Goal: Task Accomplishment & Management: Manage account settings

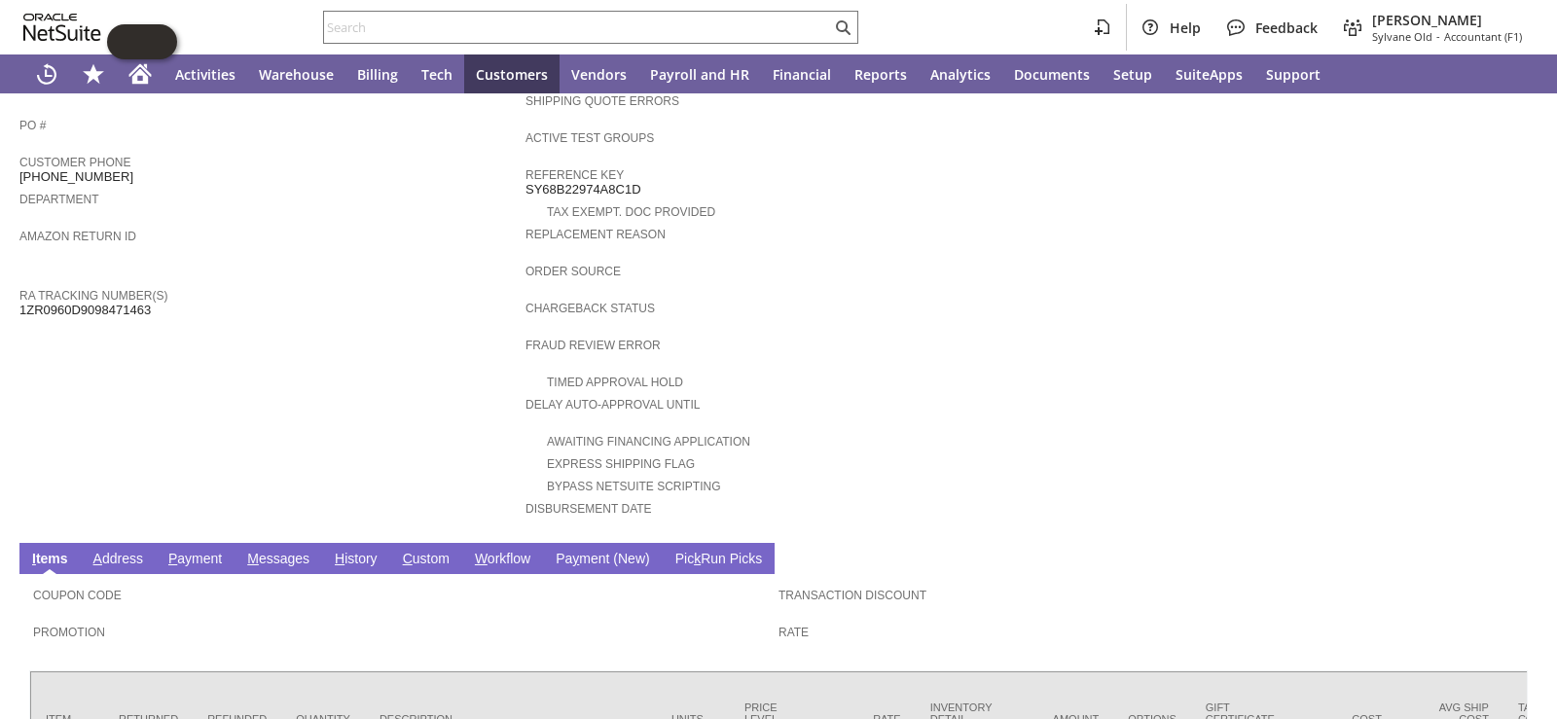
scroll to position [657, 0]
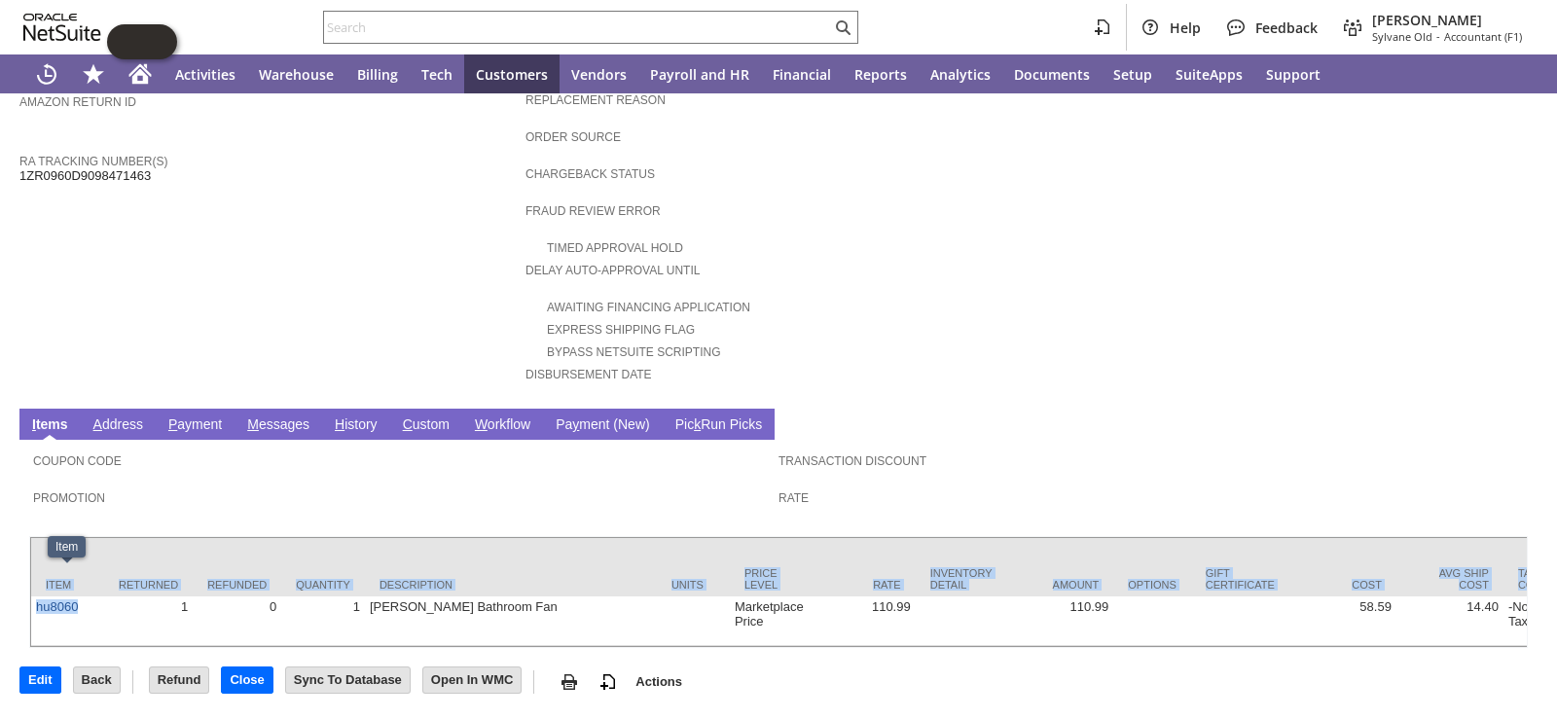
drag, startPoint x: 91, startPoint y: 580, endPoint x: 26, endPoint y: 579, distance: 65.2
click at [26, 579] on div "Coupon Code Promotion Transaction Discount Rate Item Returned Refunded Quantity…" at bounding box center [778, 544] width 1518 height 208
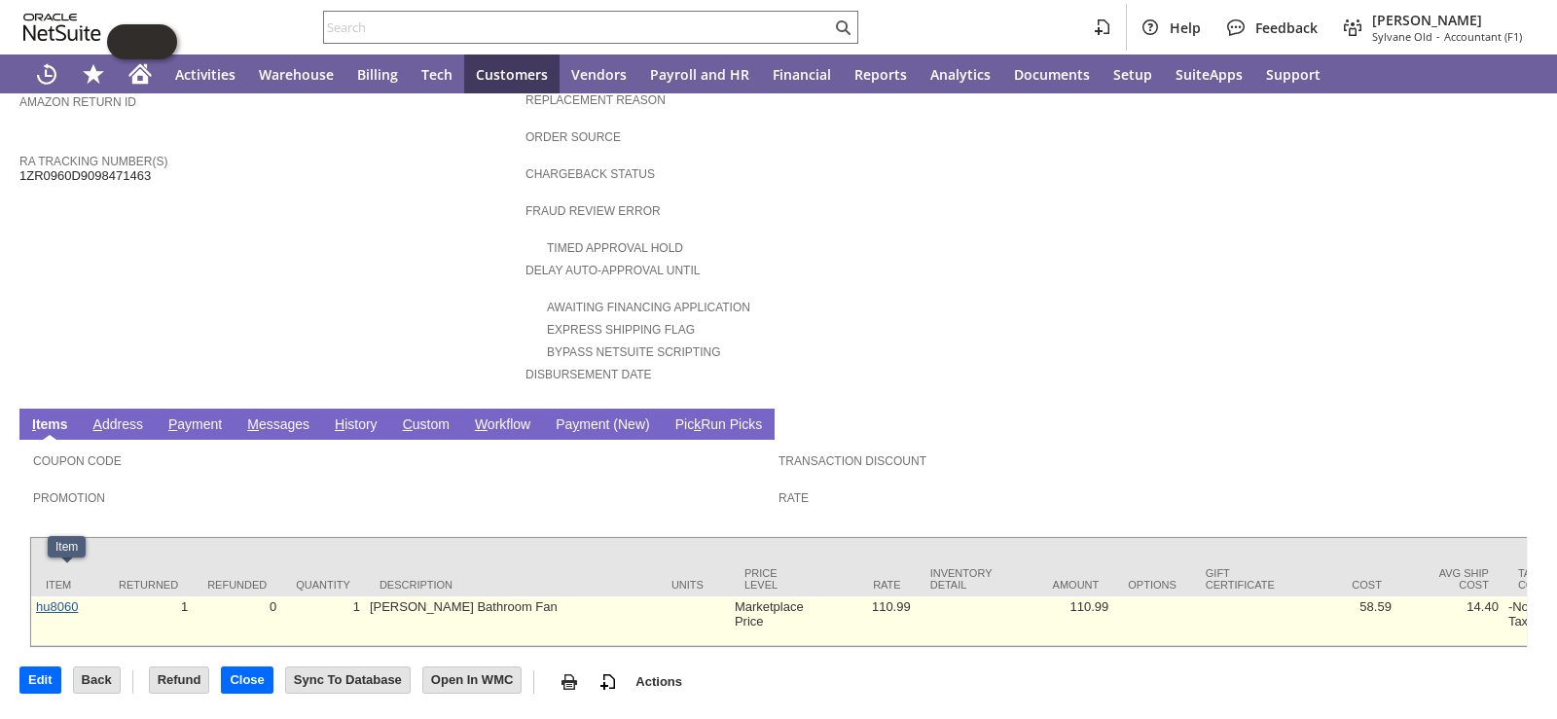
click at [69, 599] on link "hu8060" at bounding box center [57, 606] width 42 height 15
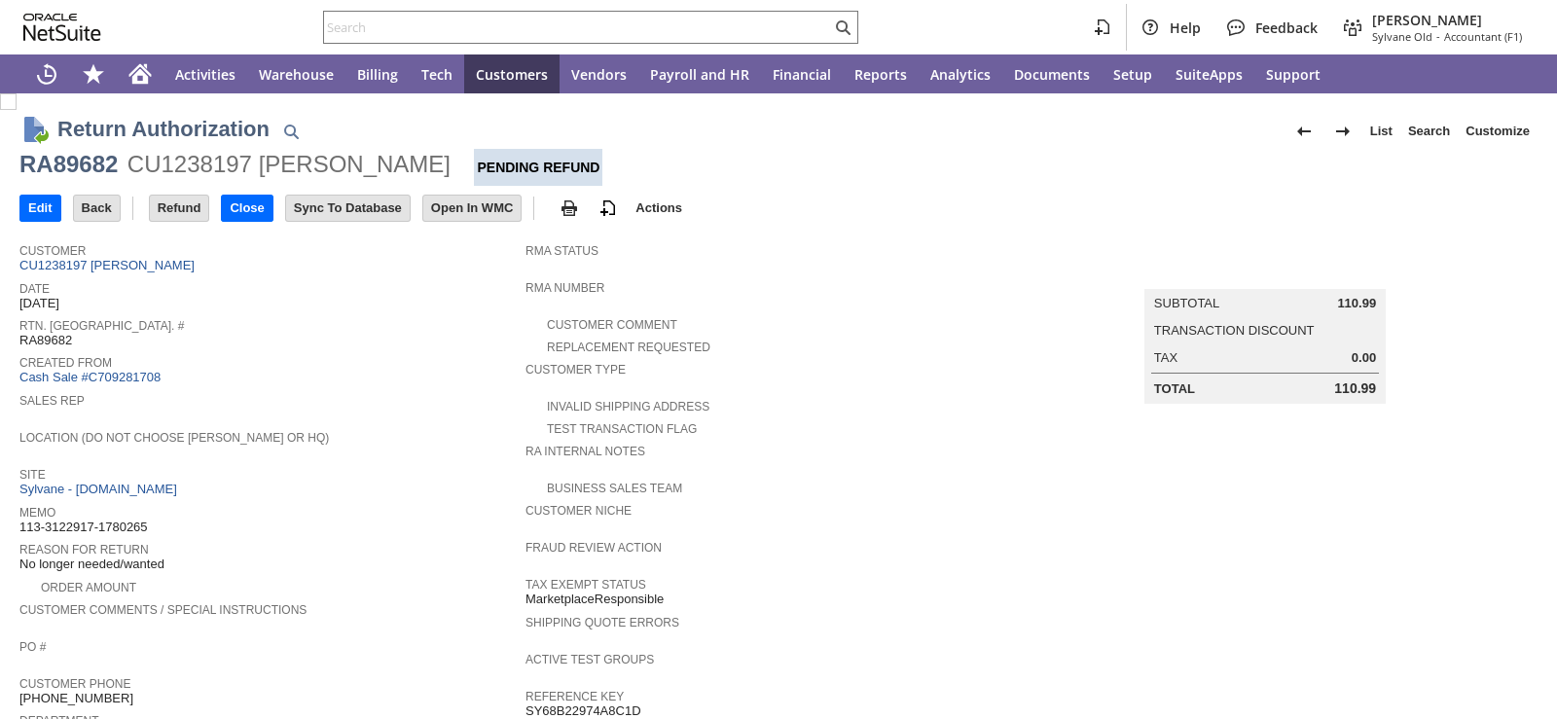
scroll to position [657, 0]
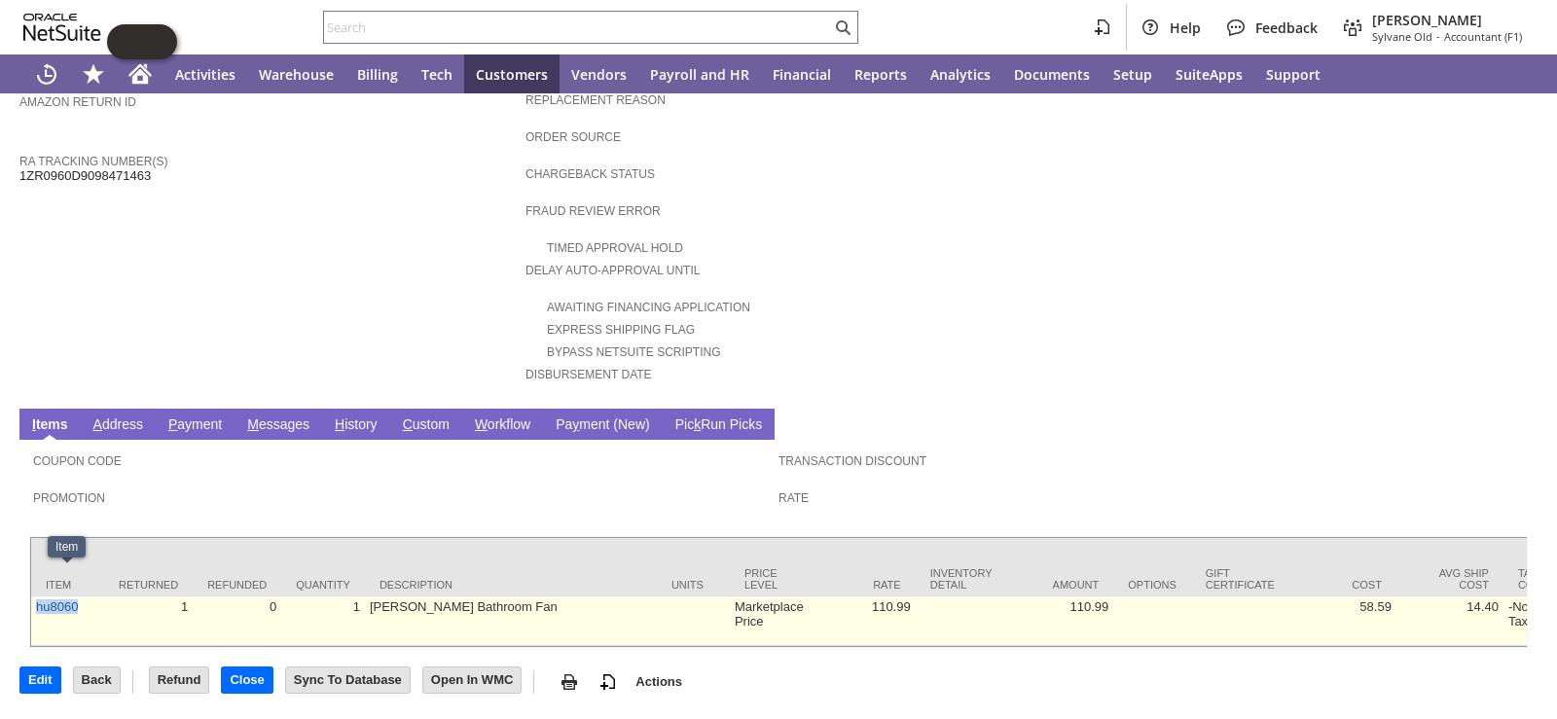
drag, startPoint x: 88, startPoint y: 583, endPoint x: 36, endPoint y: 589, distance: 51.9
click at [36, 596] on td "hu8060" at bounding box center [67, 621] width 73 height 50
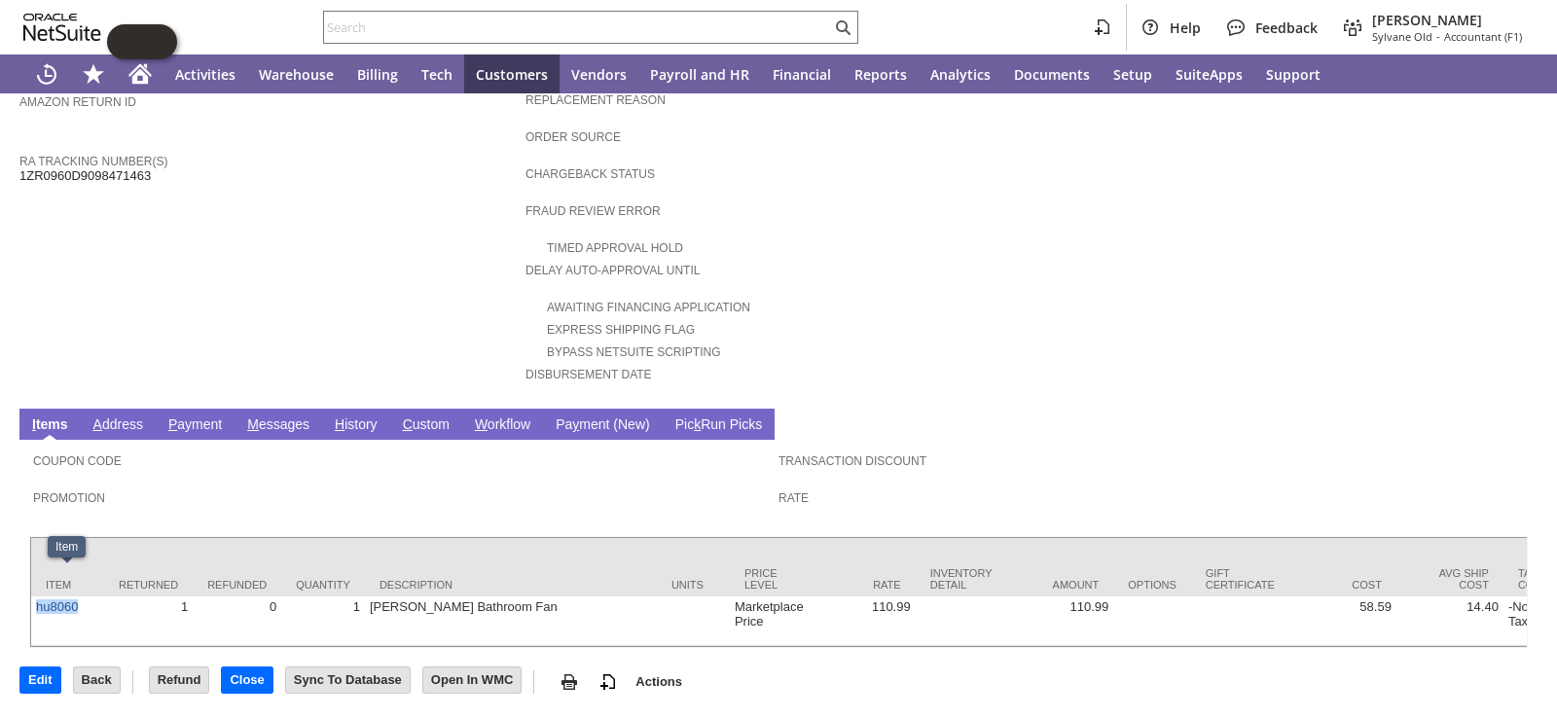
copy link "hu8060"
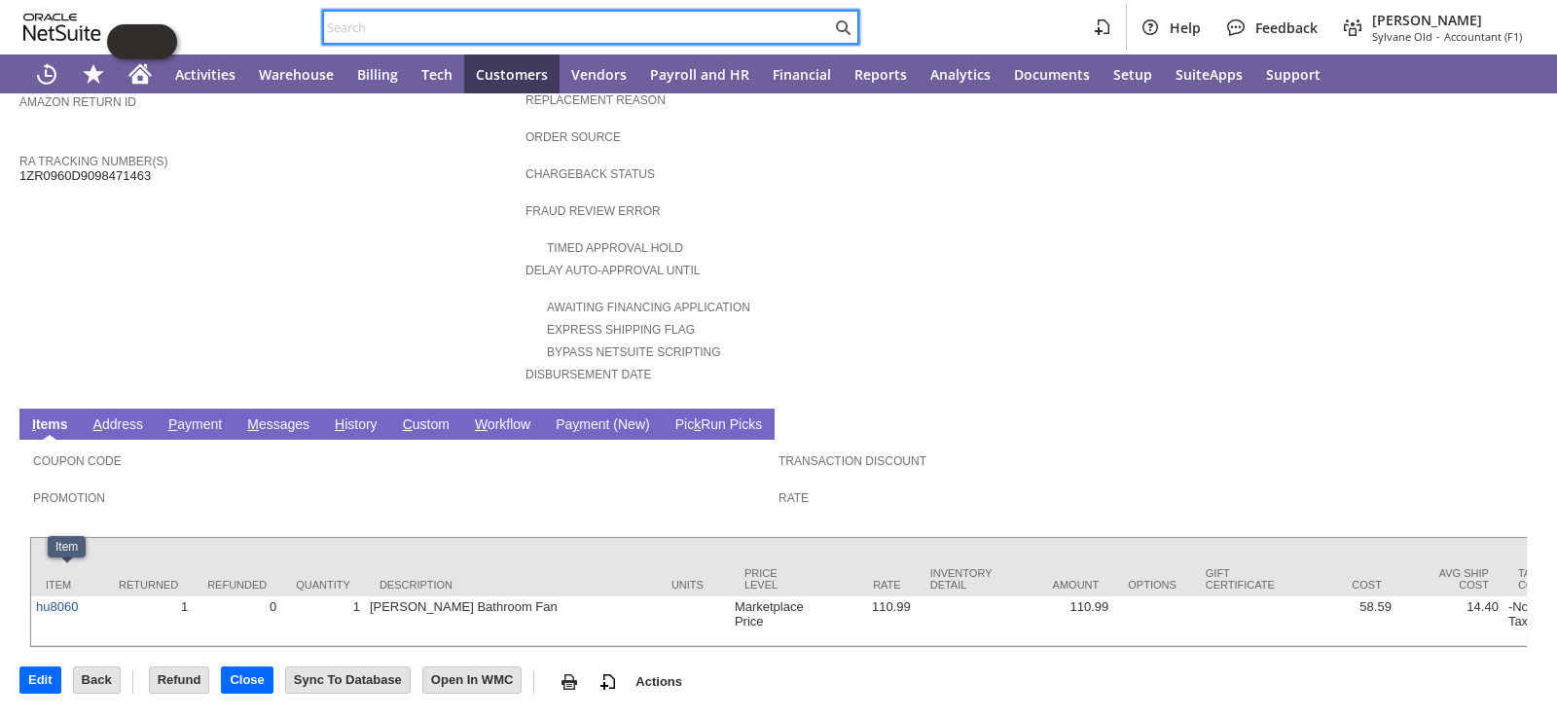
click at [587, 21] on input "text" at bounding box center [577, 27] width 507 height 23
paste input "hu8060"
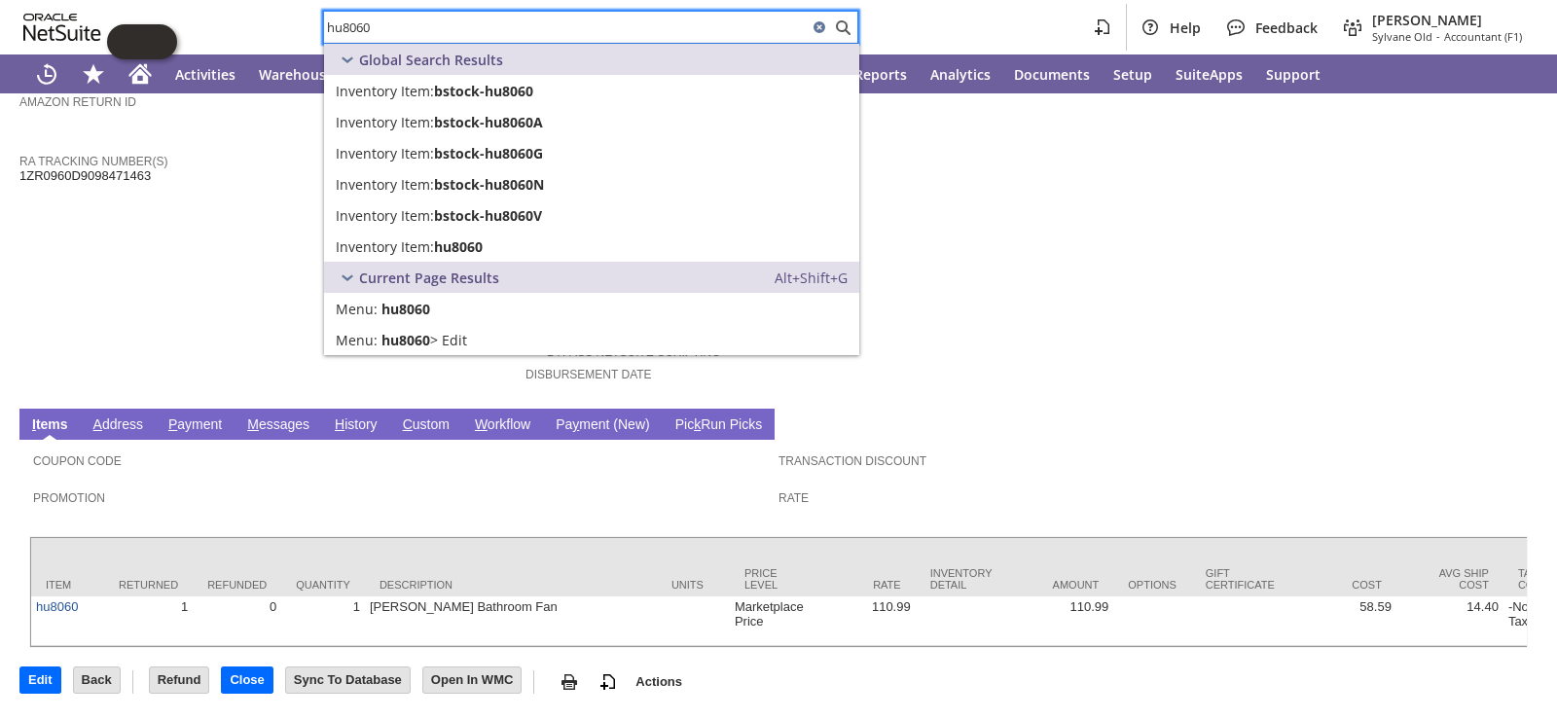
type input "hu8060"
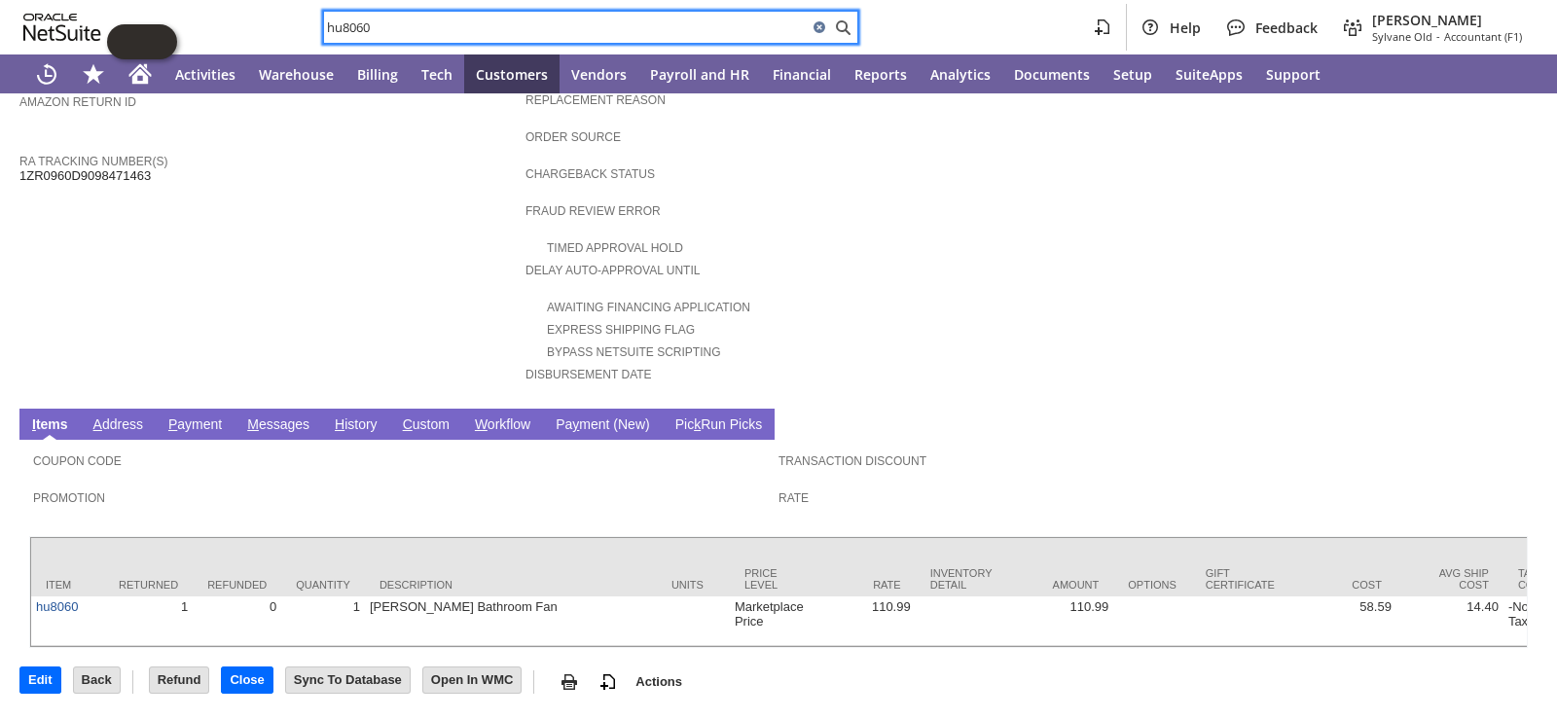
click at [533, 31] on input "hu8060" at bounding box center [566, 27] width 484 height 23
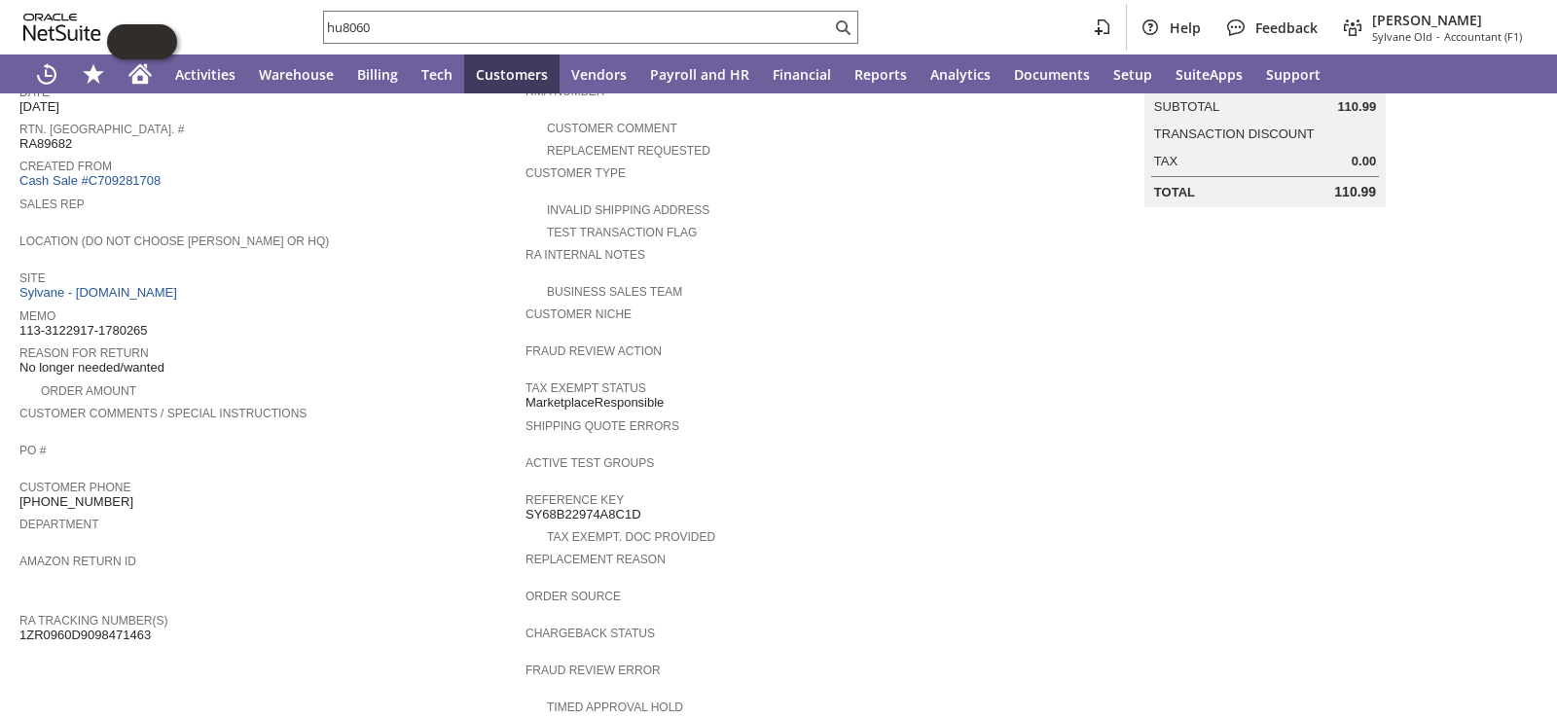
scroll to position [0, 0]
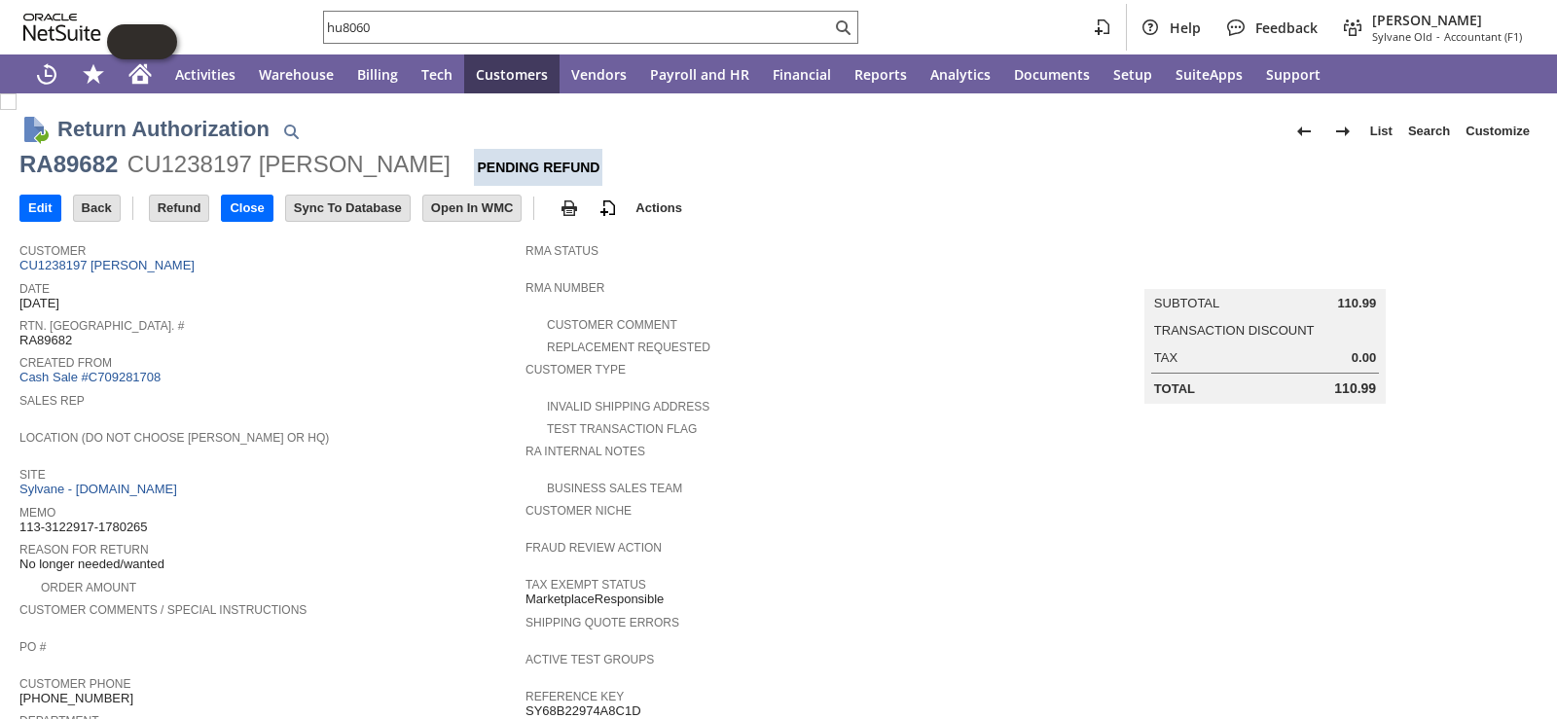
click at [373, 327] on span "Rtn. [GEOGRAPHIC_DATA]. #" at bounding box center [267, 322] width 496 height 19
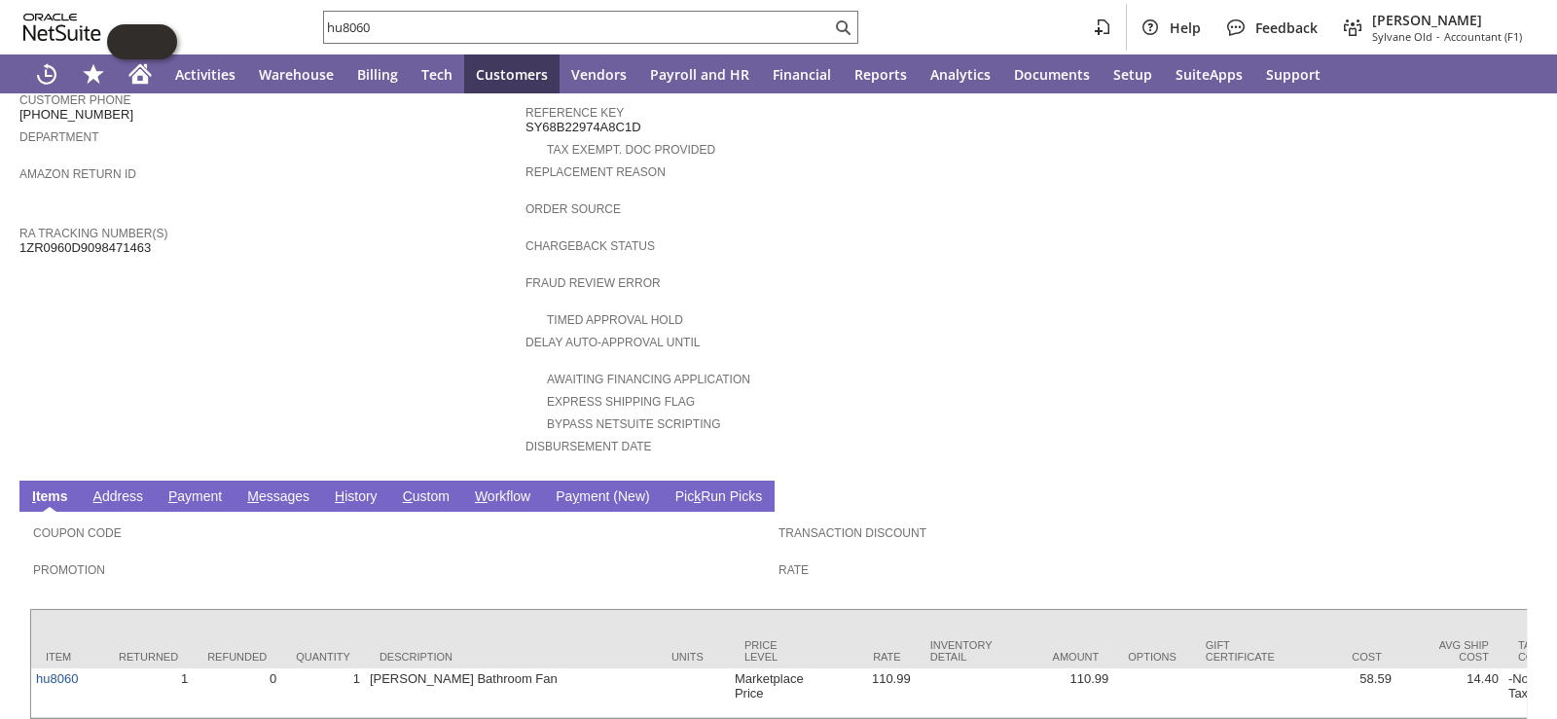
scroll to position [657, 0]
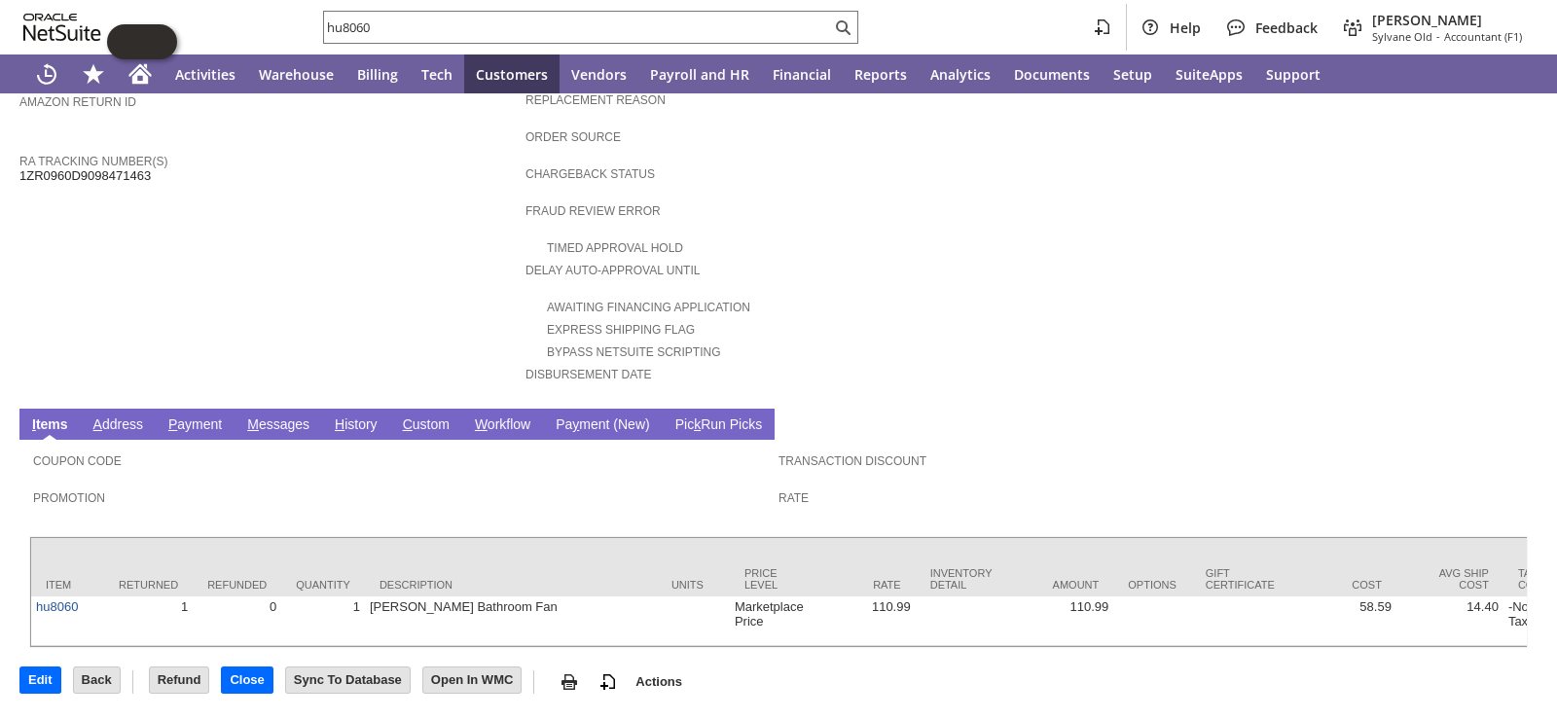
click at [344, 416] on link "H istory" at bounding box center [356, 425] width 53 height 18
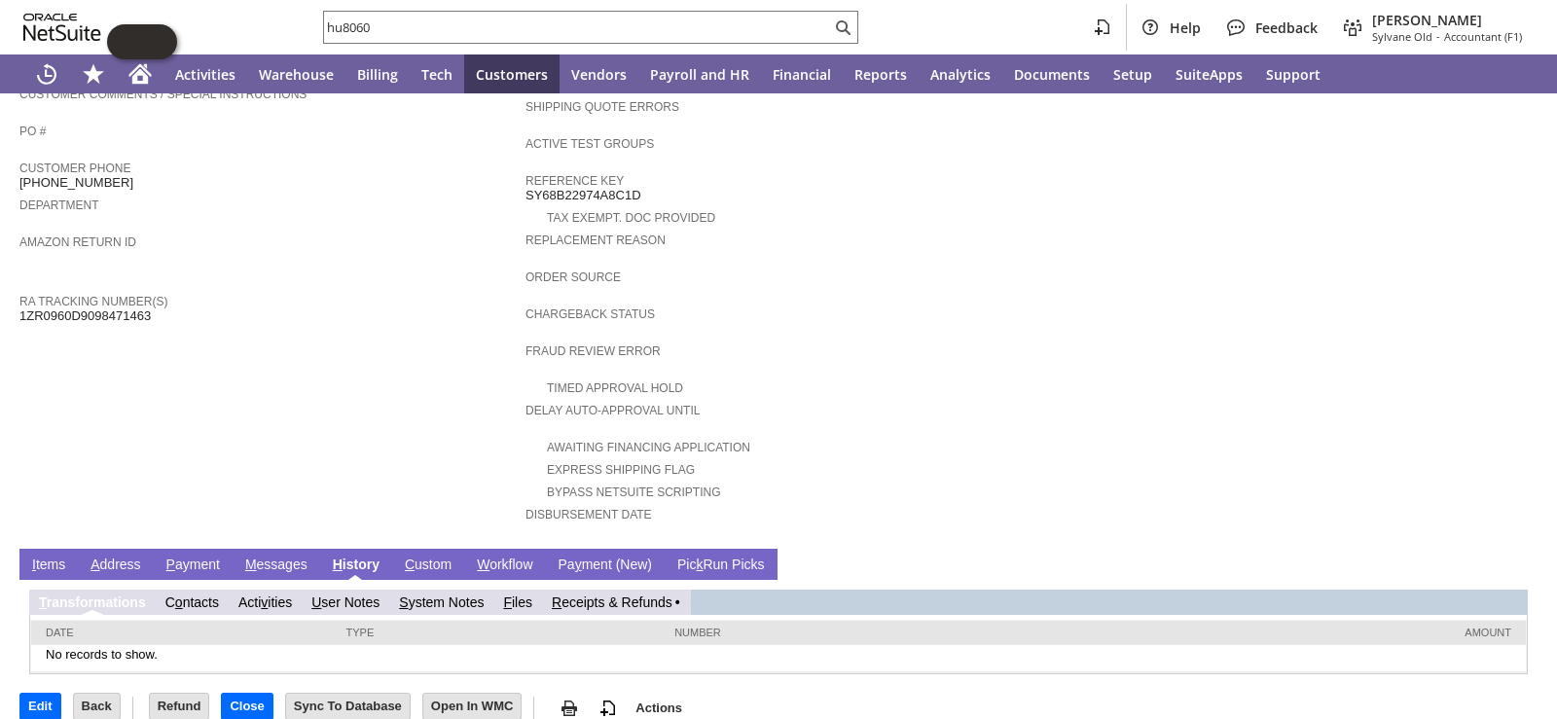
click at [635, 594] on link "R eceipts & Refunds" at bounding box center [612, 602] width 121 height 16
click at [644, 594] on link "R eceipts & Refunds" at bounding box center [619, 602] width 121 height 16
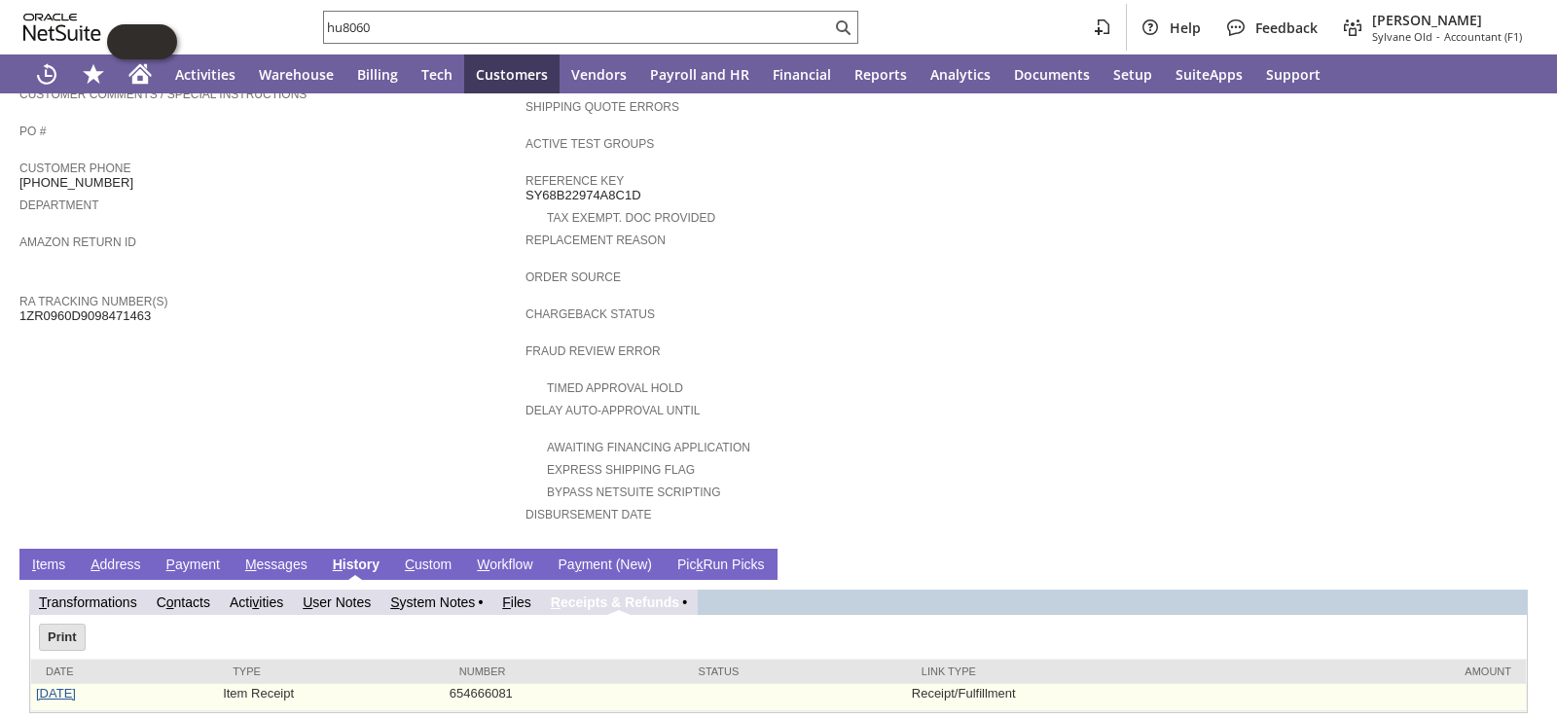
click at [70, 686] on link "10/8/2025" at bounding box center [56, 693] width 40 height 15
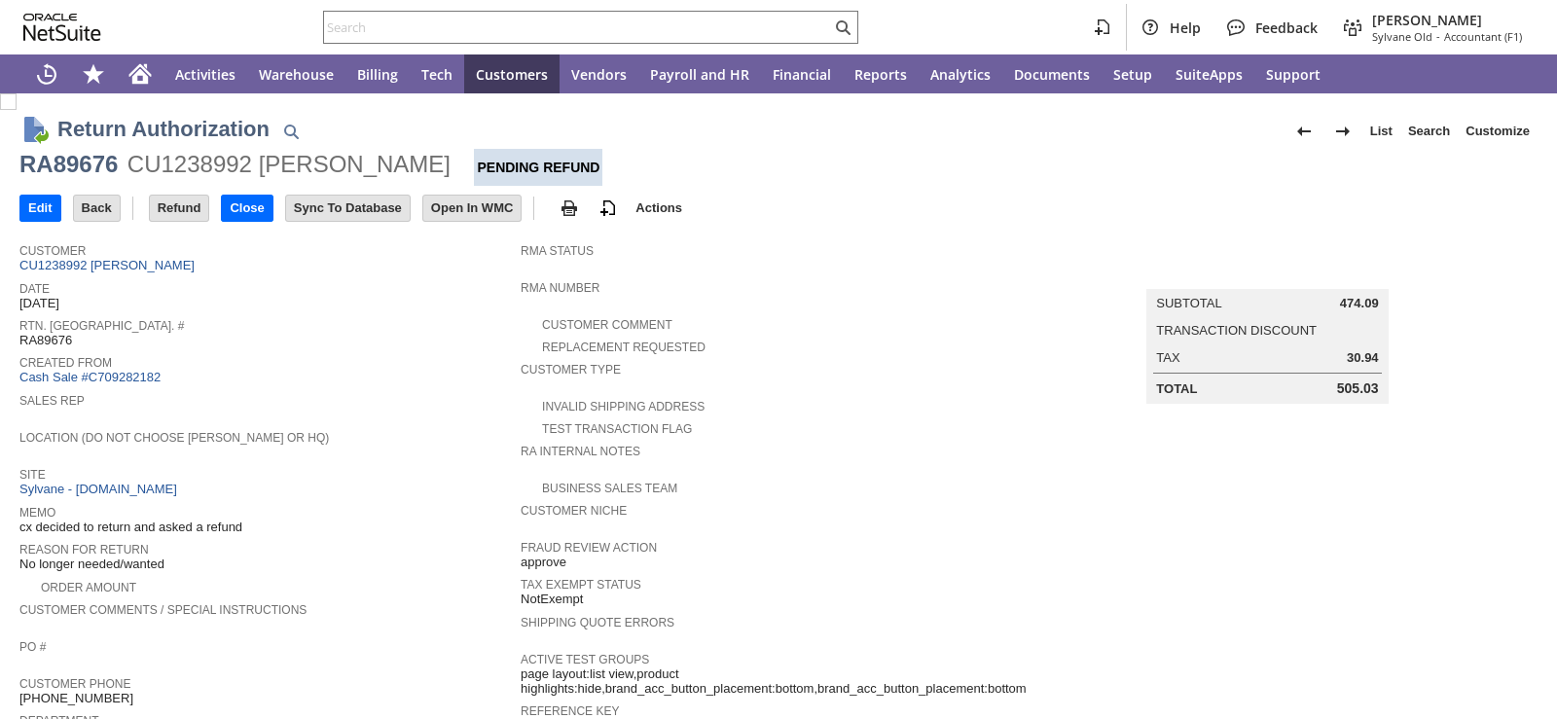
click at [362, 425] on span "Location (Do Not Choose [PERSON_NAME] or HQ)" at bounding box center [264, 434] width 491 height 19
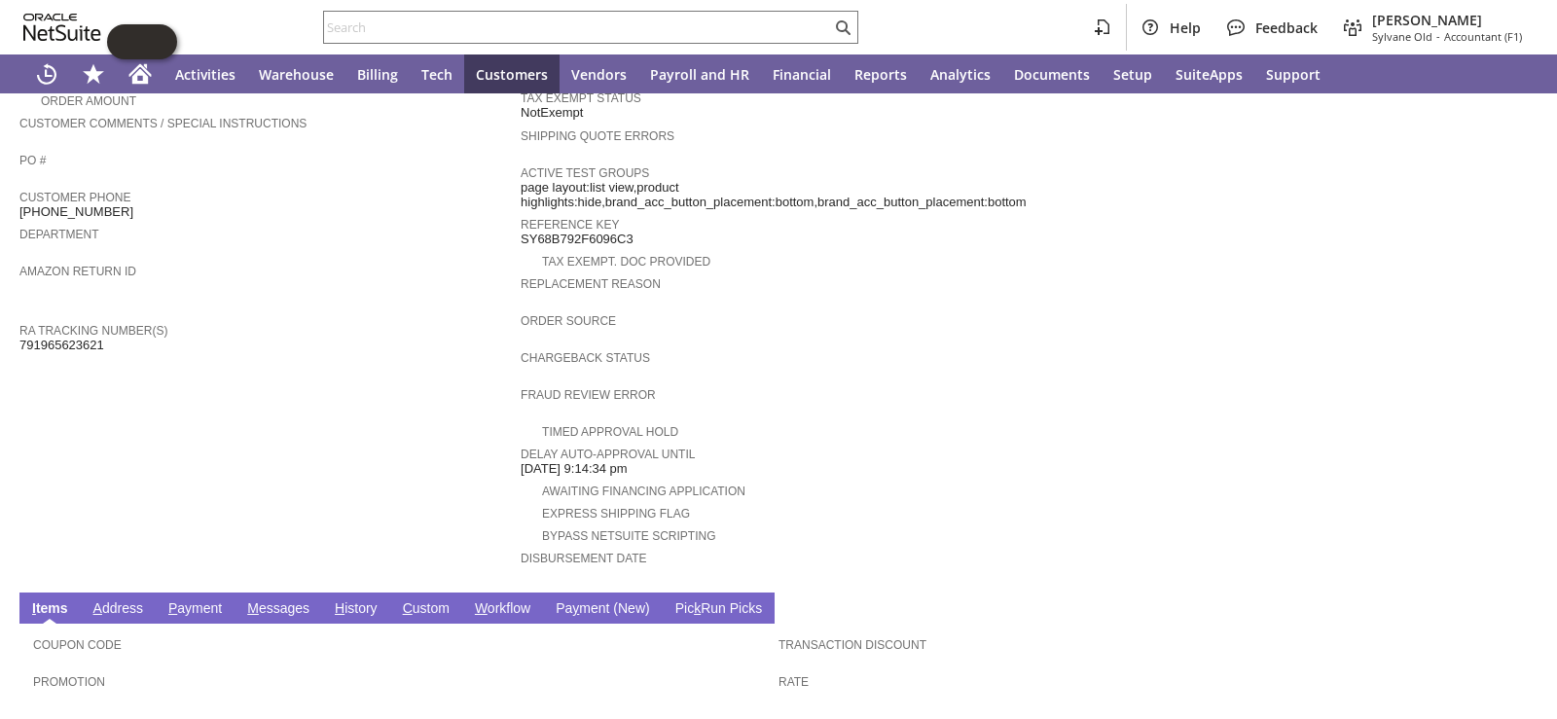
scroll to position [681, 0]
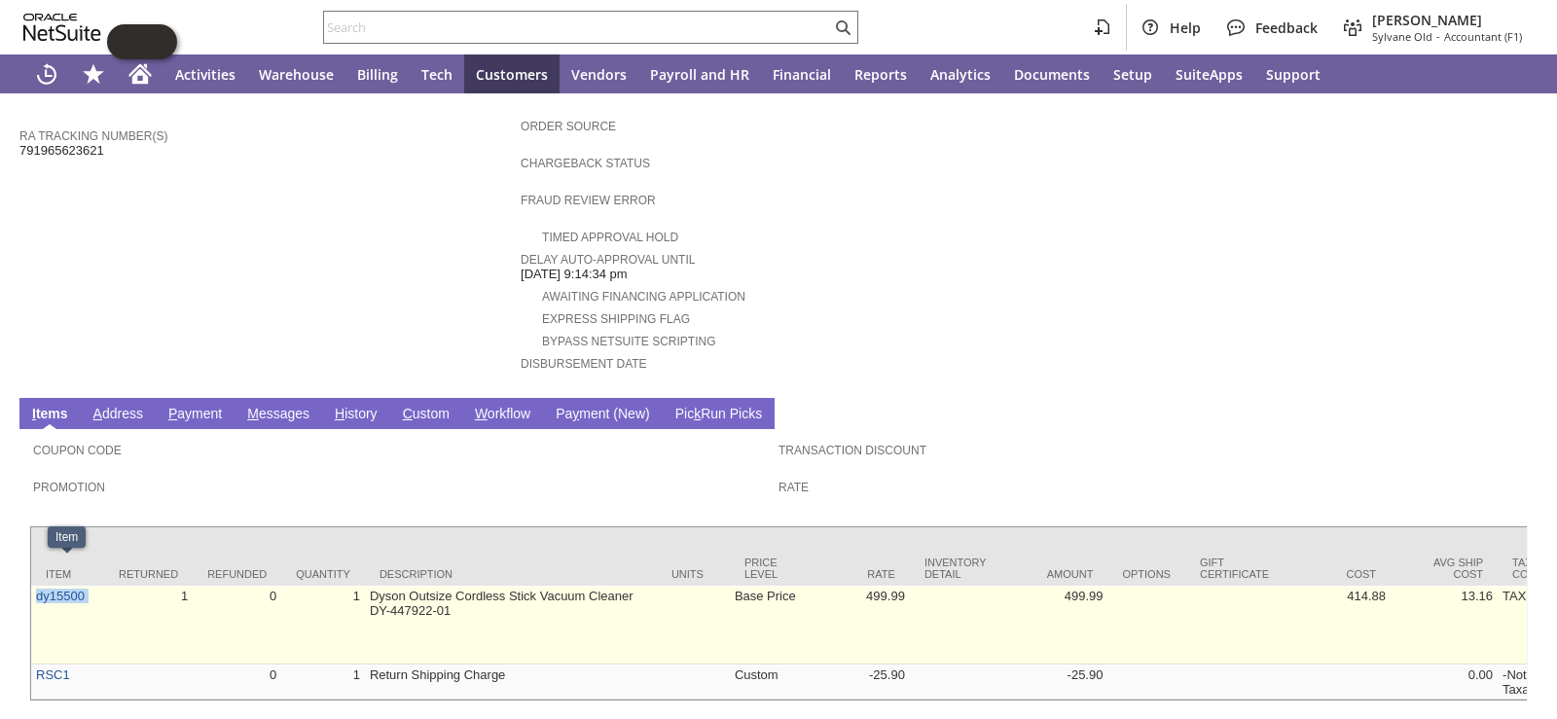
drag, startPoint x: 110, startPoint y: 563, endPoint x: 33, endPoint y: 567, distance: 77.0
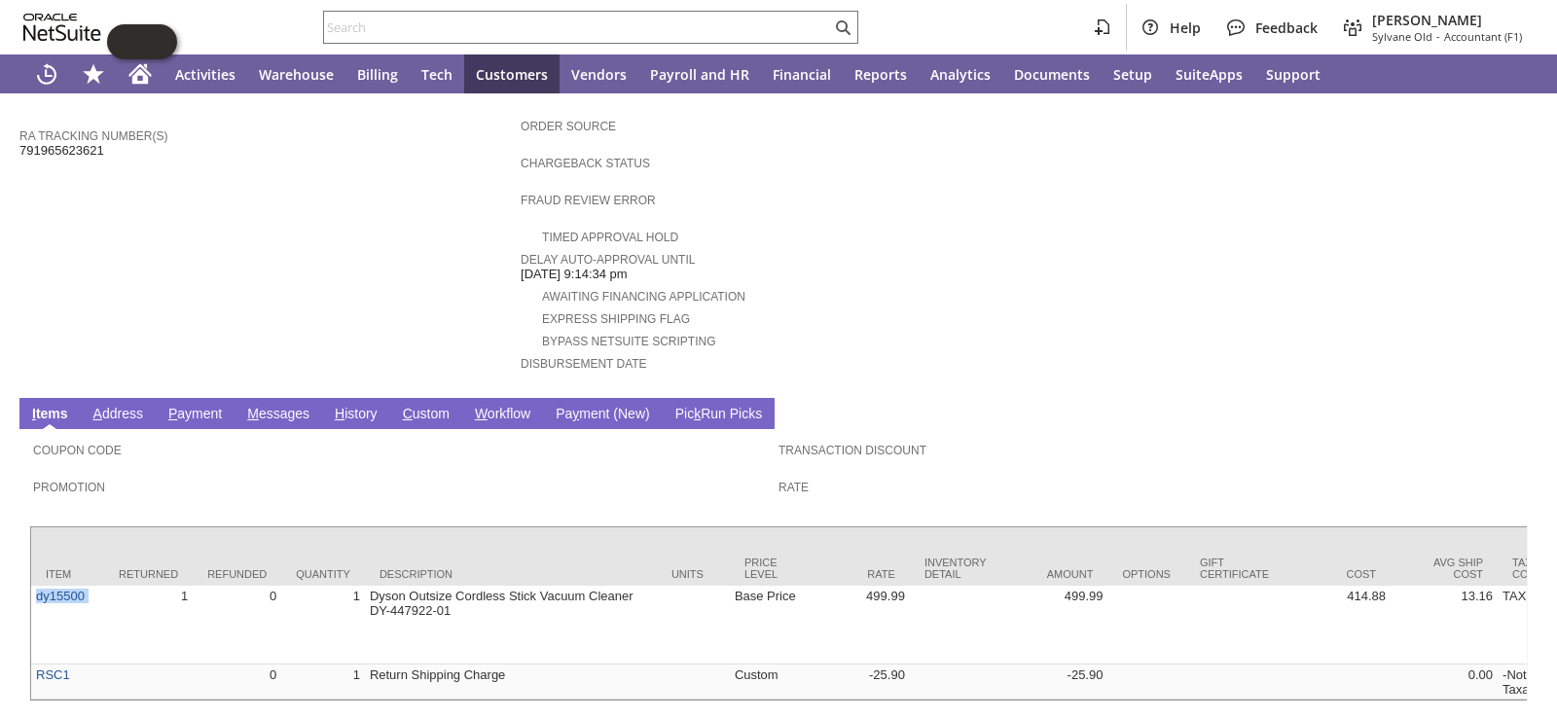
copy tr "dy15500"
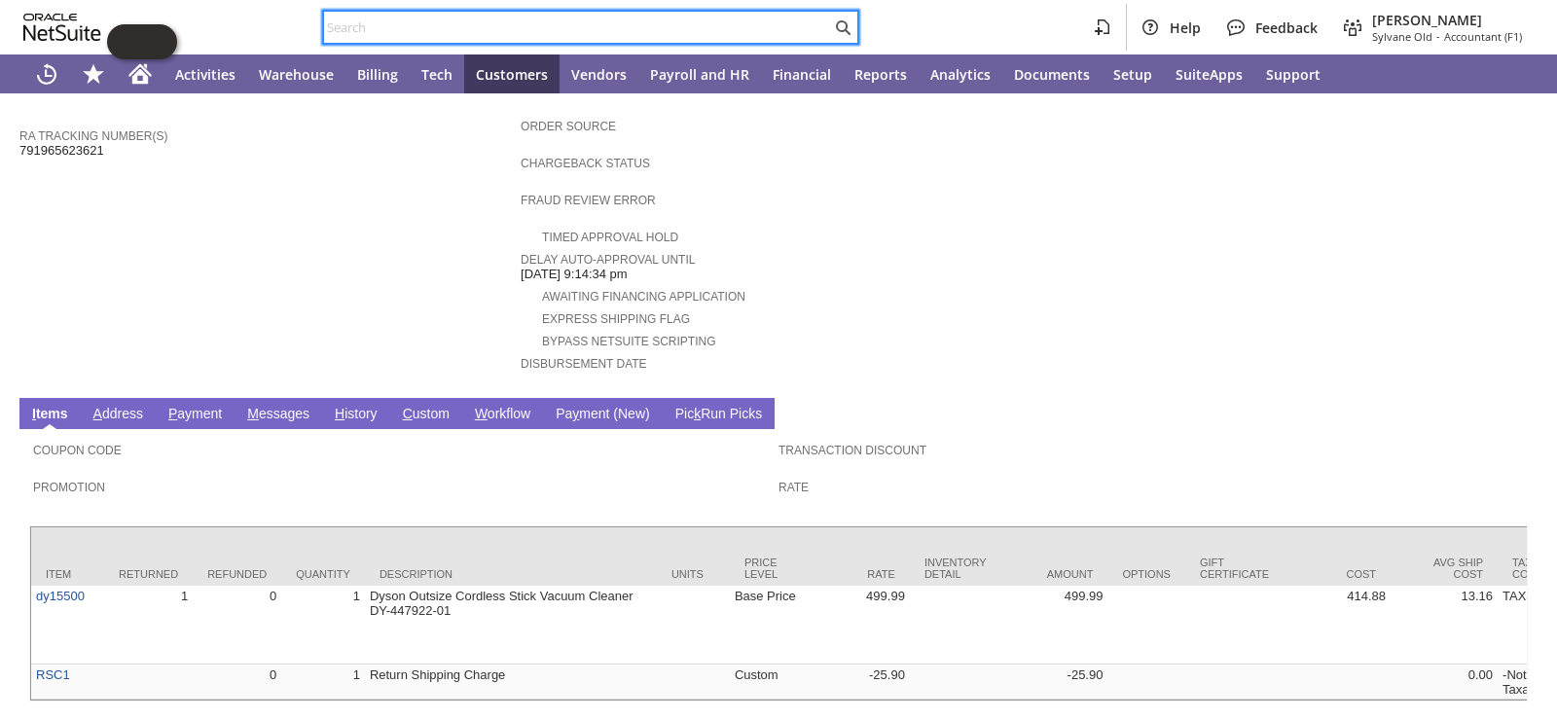
click at [760, 18] on input "text" at bounding box center [577, 27] width 507 height 23
paste input "dy15500"
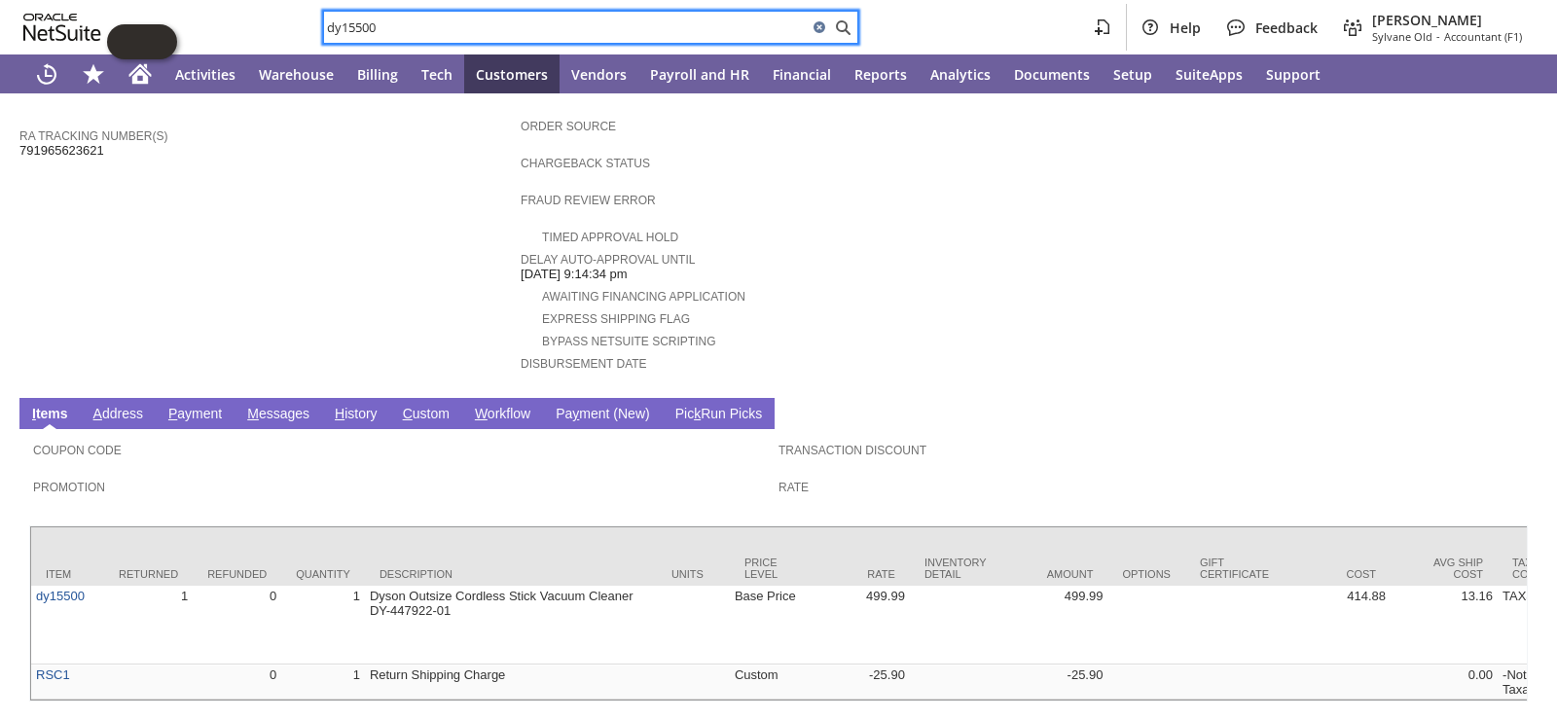
click at [414, 20] on input "dy15500" at bounding box center [566, 27] width 484 height 23
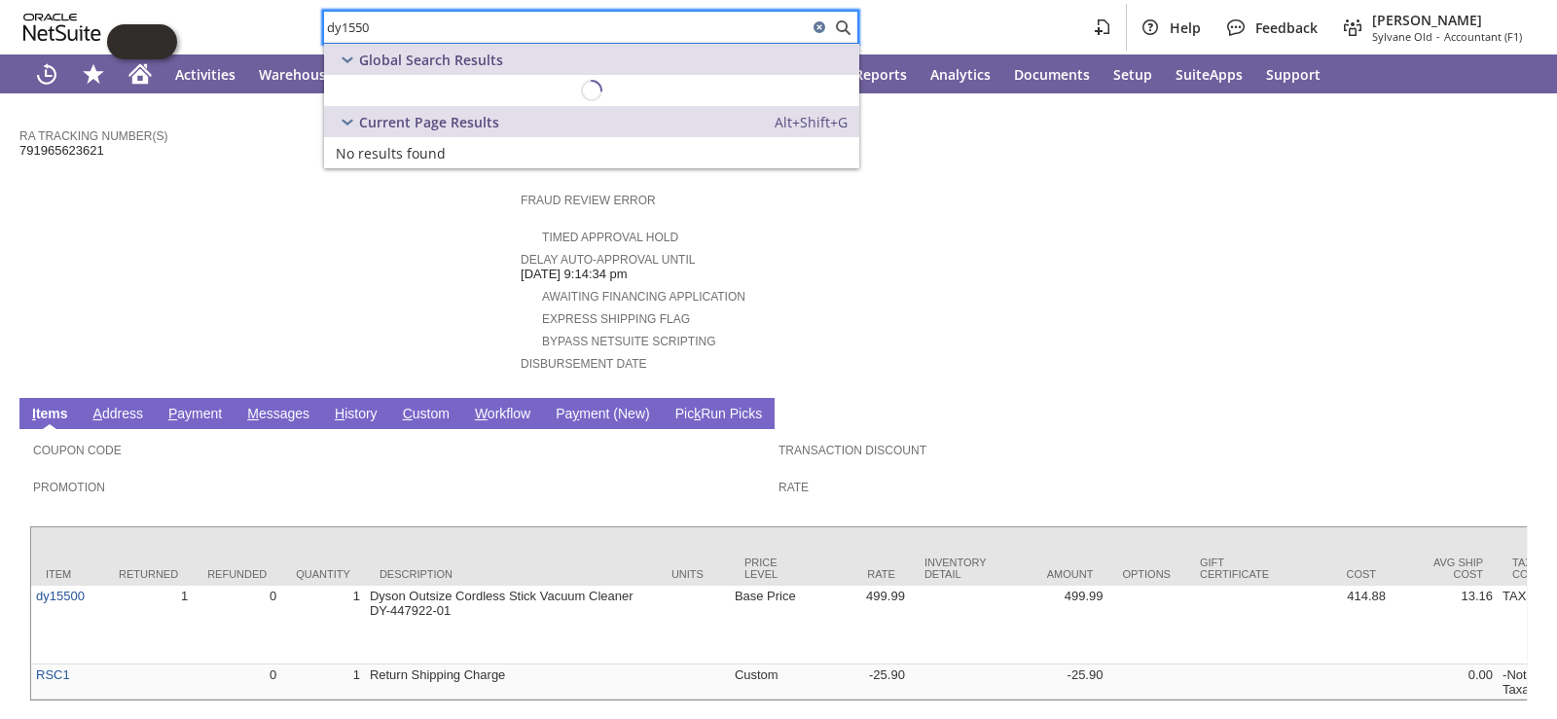
type input "dy15500"
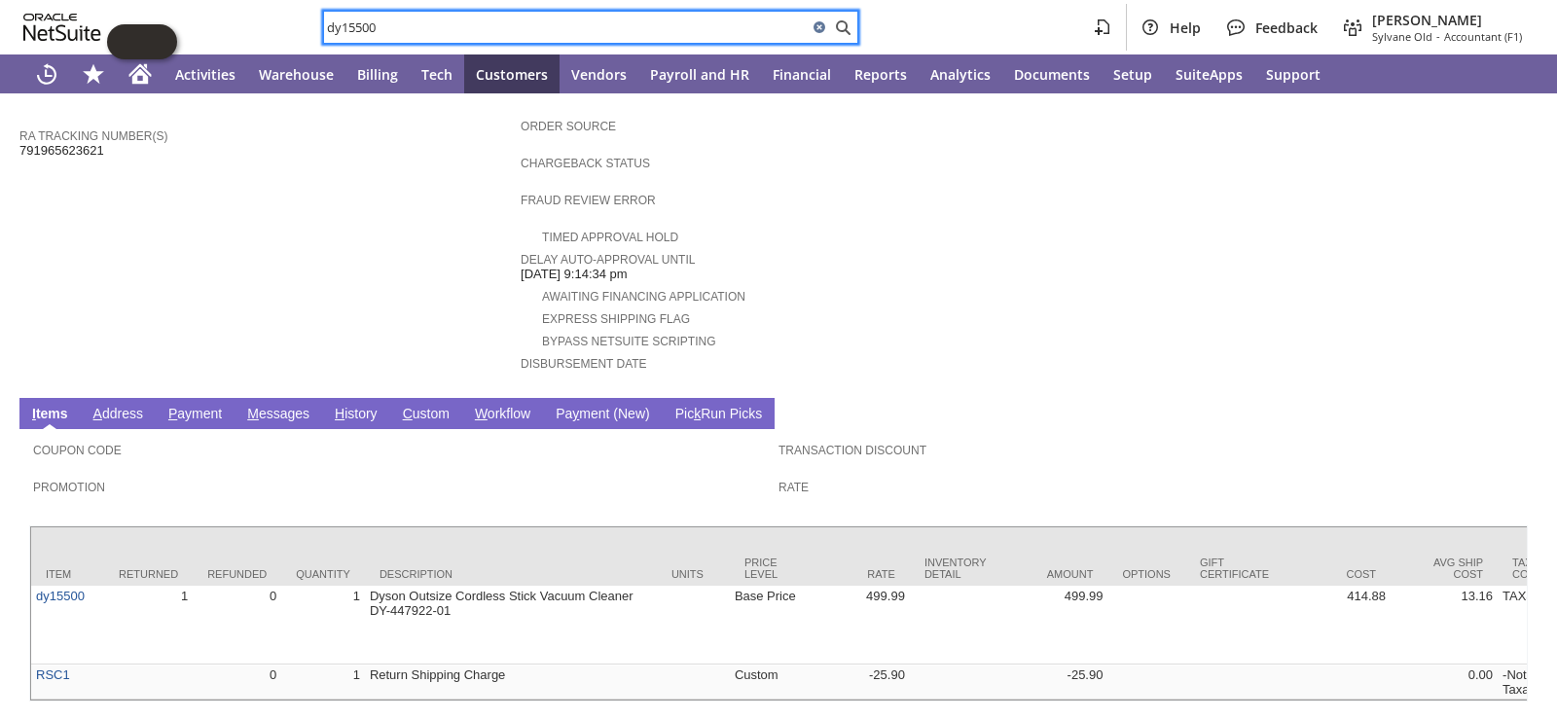
drag, startPoint x: 415, startPoint y: 27, endPoint x: 270, endPoint y: 12, distance: 145.8
click at [270, 12] on div "dy15500 Help Feedback [PERSON_NAME] Sylvane Old - Accountant (F1)" at bounding box center [778, 27] width 1557 height 54
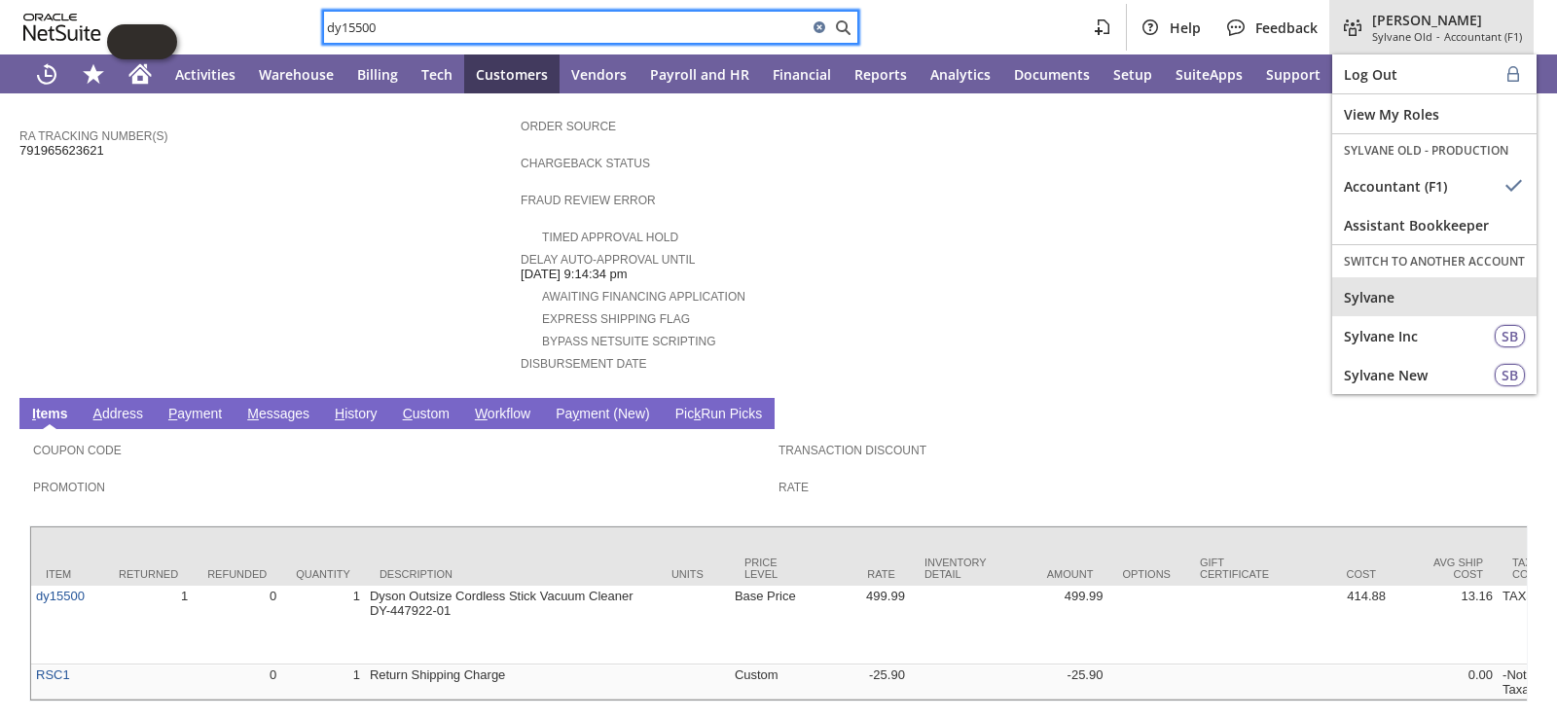
click at [1428, 298] on span "Sylvane" at bounding box center [1434, 297] width 181 height 18
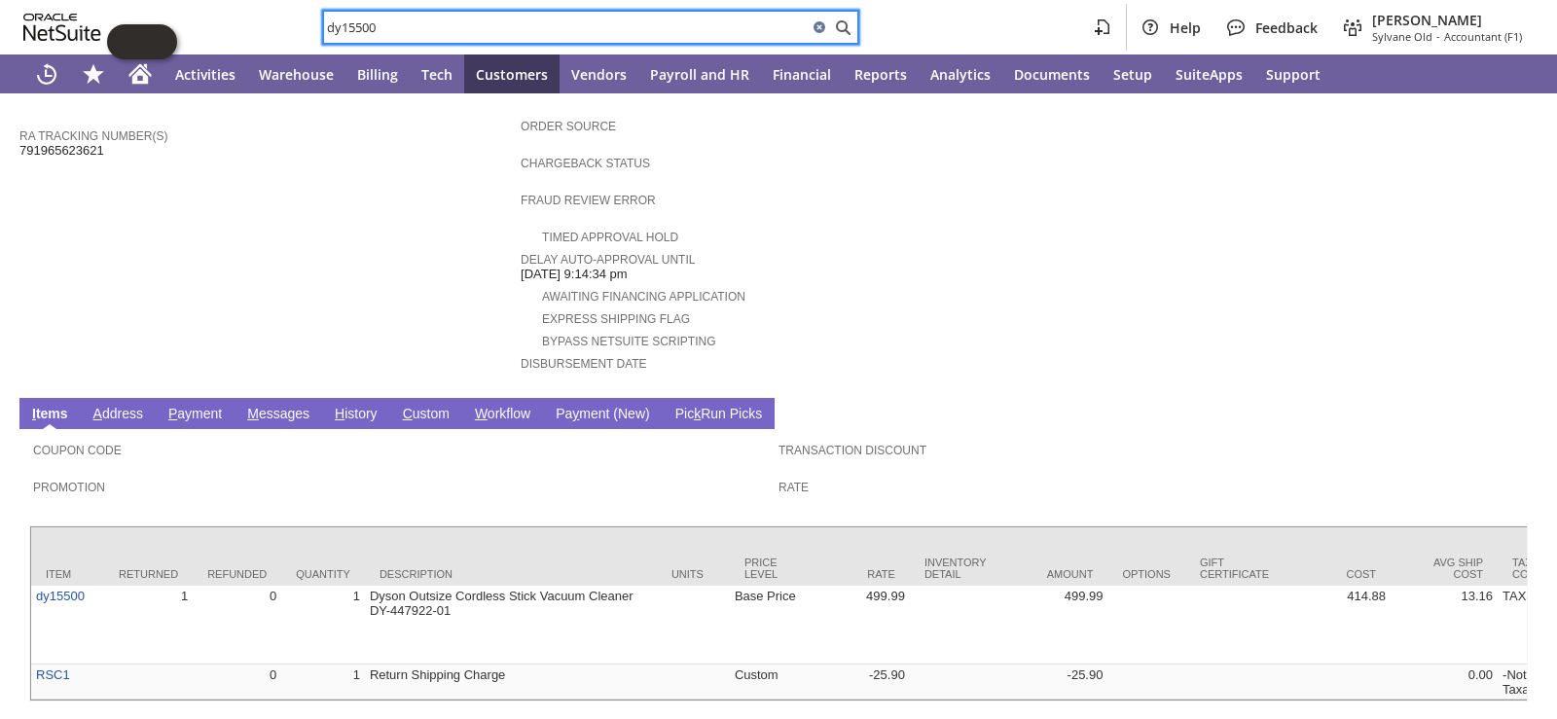
click at [484, 24] on input "dy15500" at bounding box center [566, 27] width 484 height 23
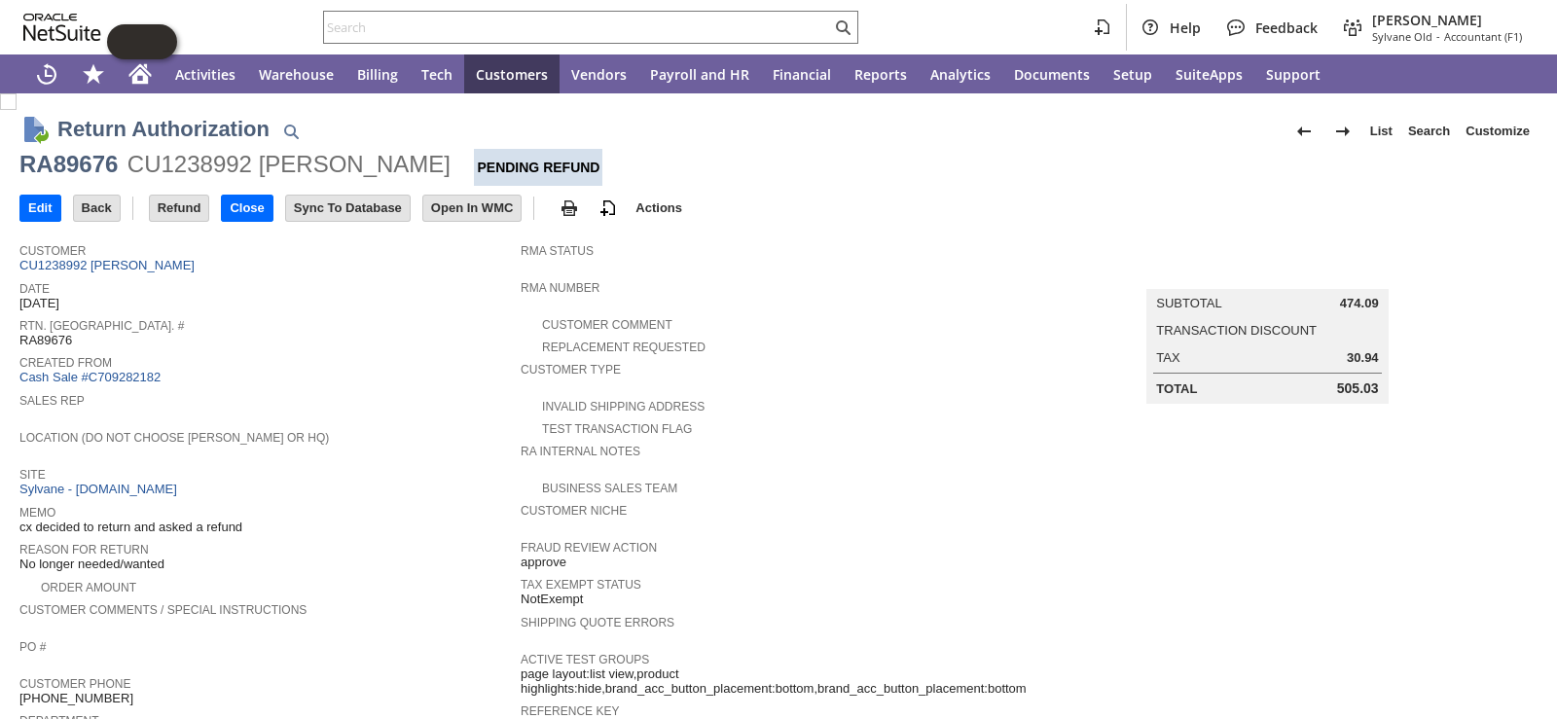
click at [322, 284] on span "Date" at bounding box center [264, 285] width 491 height 19
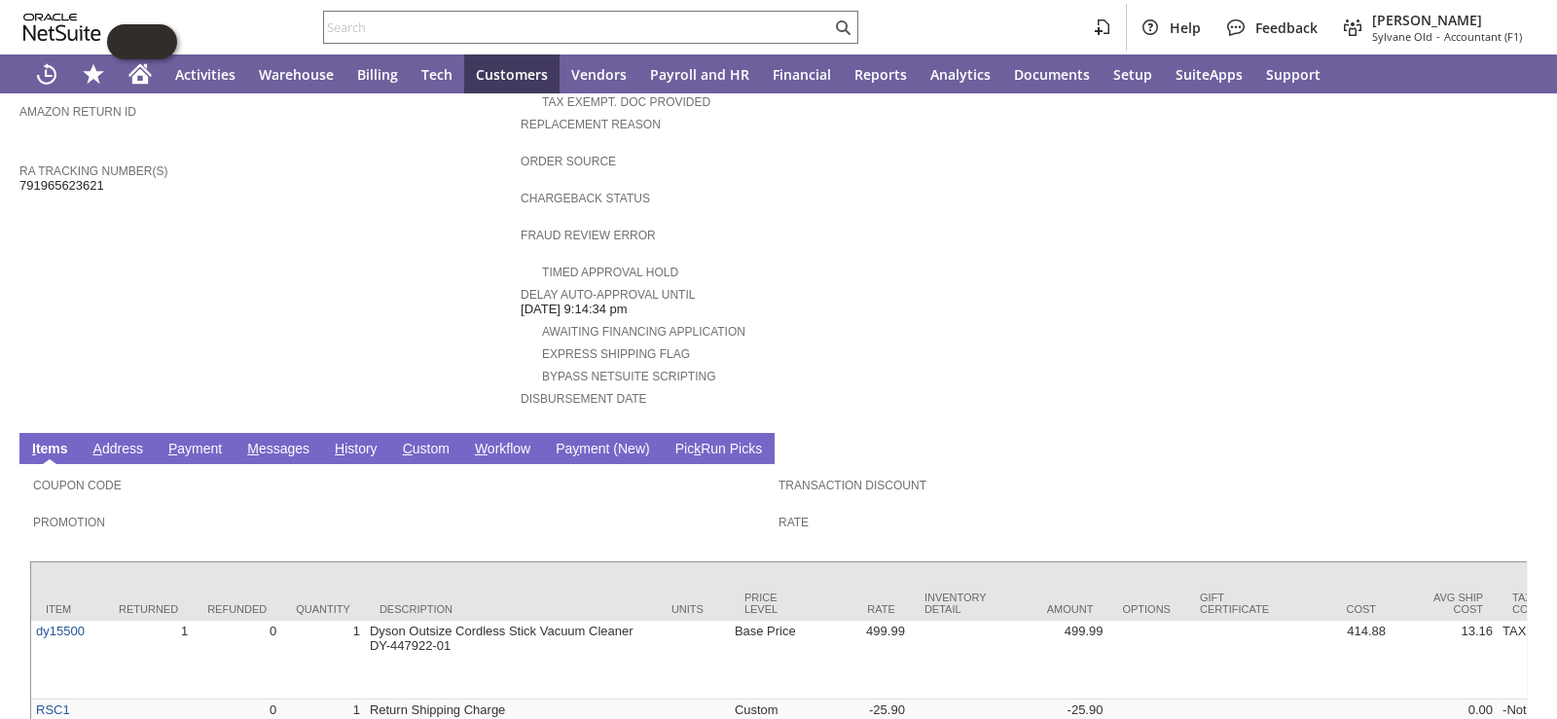
scroll to position [721, 0]
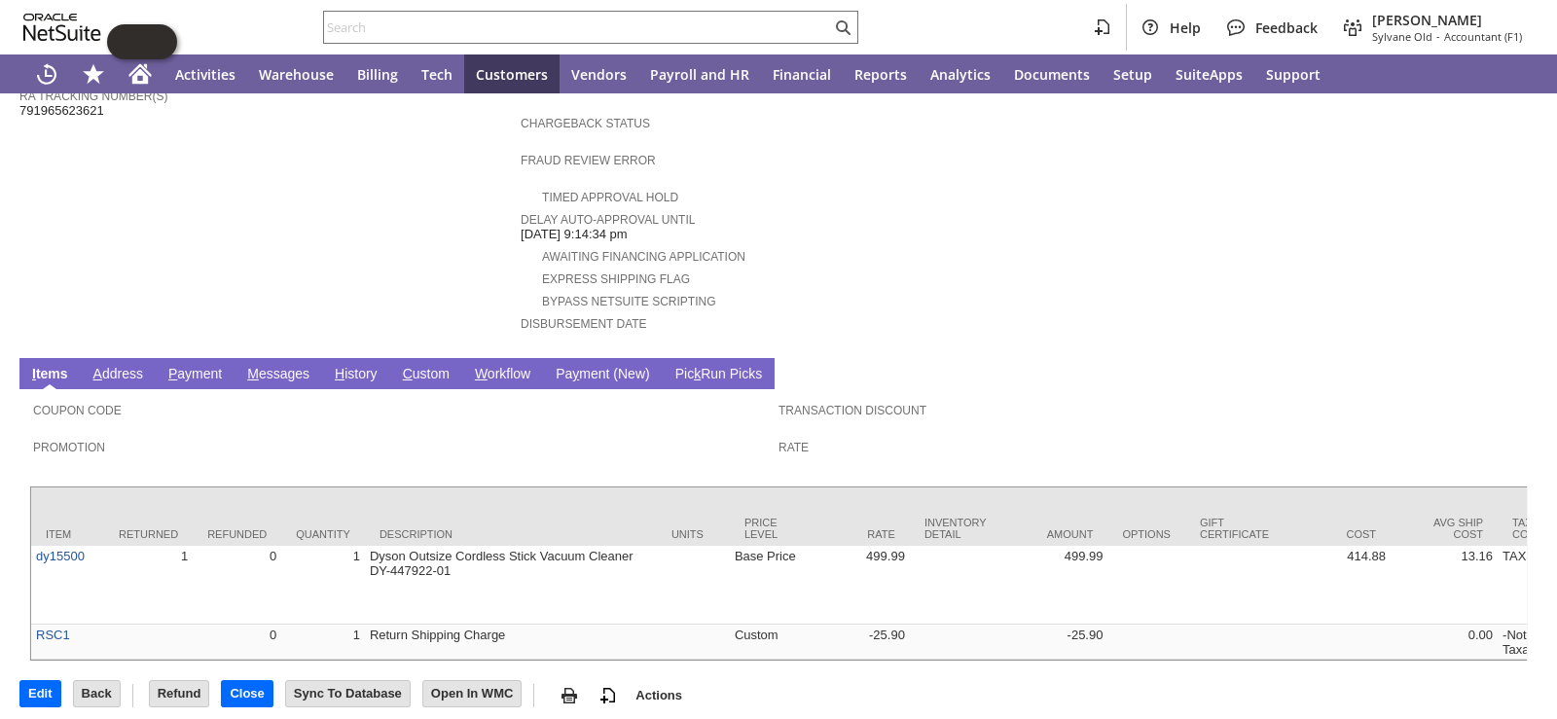
click at [340, 366] on span "H" at bounding box center [340, 374] width 10 height 16
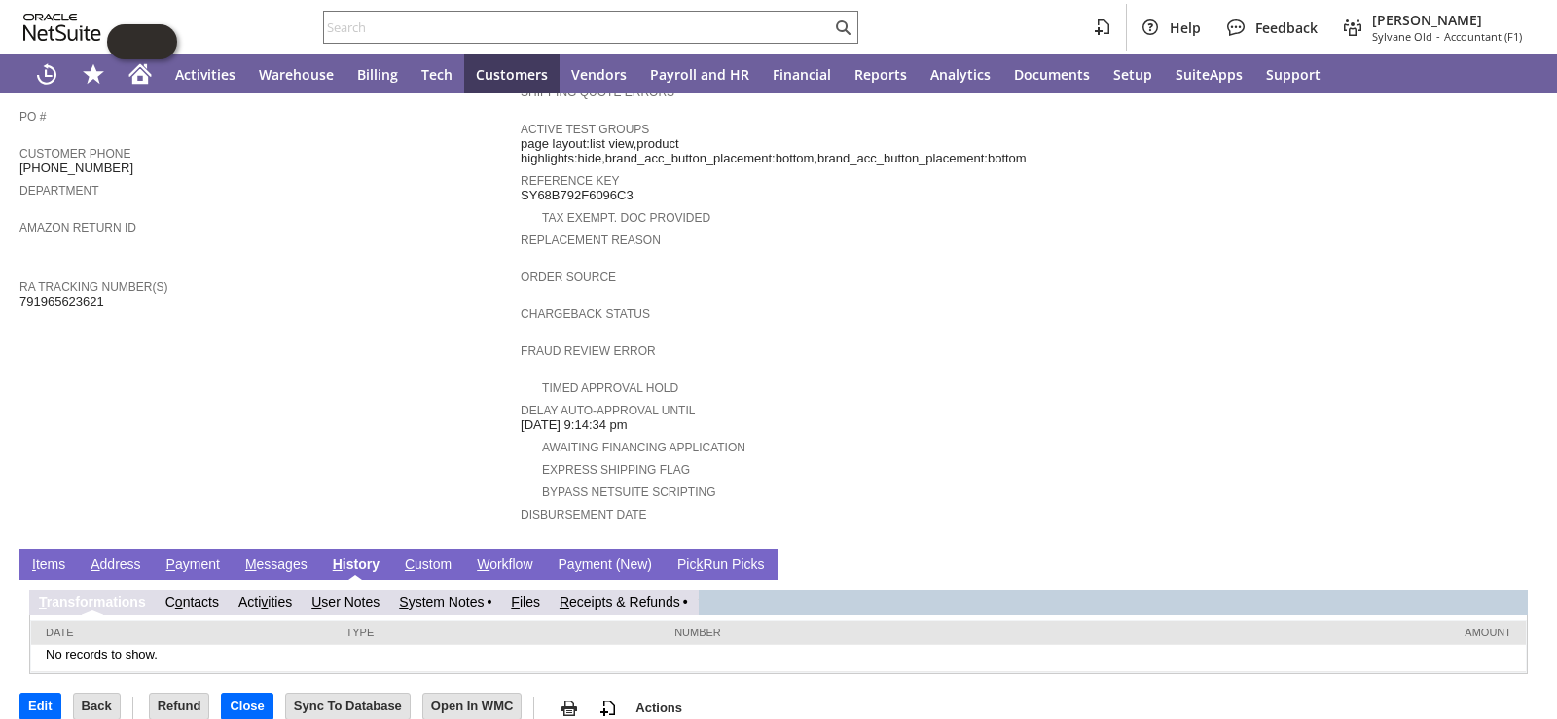
scroll to position [0, 0]
click at [634, 594] on link "R eceipts & Refunds" at bounding box center [619, 602] width 121 height 16
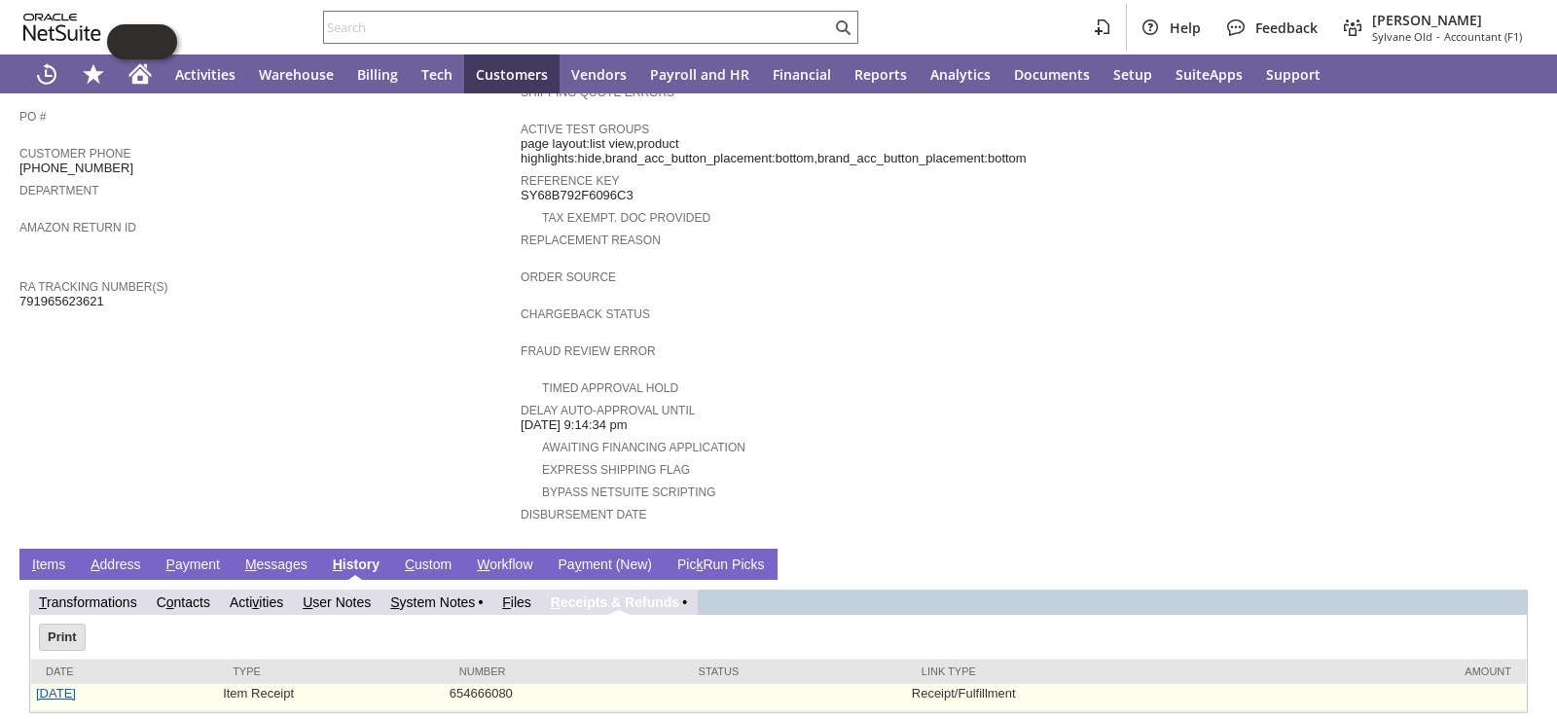
click at [69, 686] on link "[DATE]" at bounding box center [56, 693] width 40 height 15
